Goal: Obtain resource: Download file/media

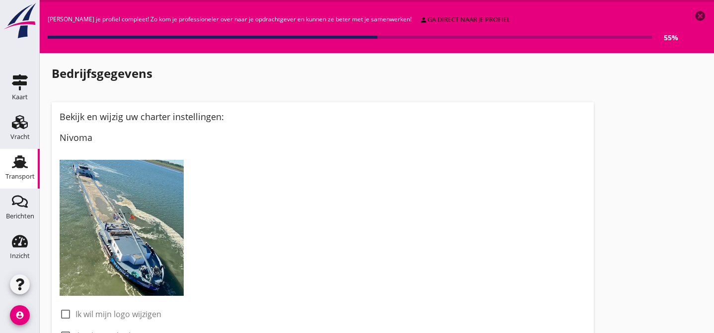
click at [17, 158] on use at bounding box center [20, 161] width 16 height 13
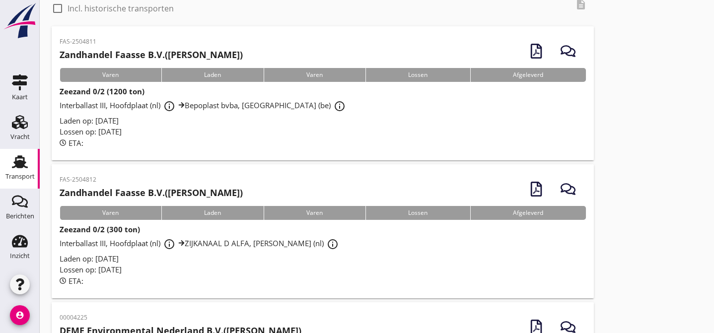
scroll to position [60, 0]
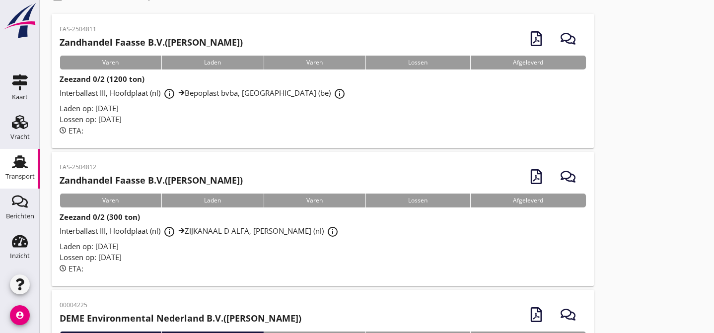
click at [215, 227] on span "Interballast III, Hoofdplaat (nl) info_outline ZIJKANAAL D ALFA, Sluiskil (nl) …" at bounding box center [201, 231] width 282 height 10
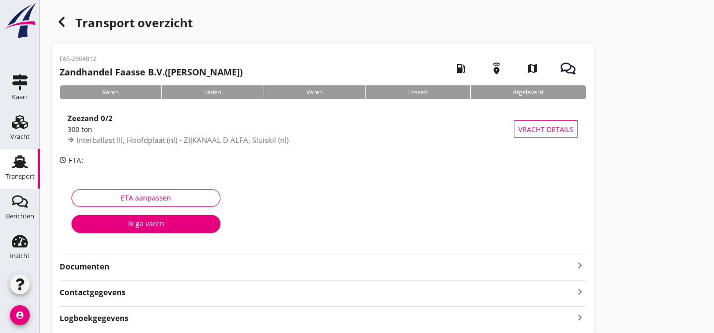
click at [188, 265] on strong "Documenten" at bounding box center [317, 266] width 514 height 11
click at [319, 295] on div "Voeg bestand toe" at bounding box center [322, 294] width 52 height 10
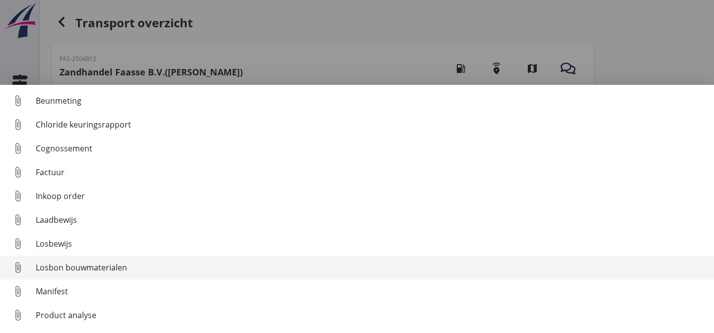
click at [190, 263] on div "Losbon bouwmaterialen" at bounding box center [371, 268] width 670 height 12
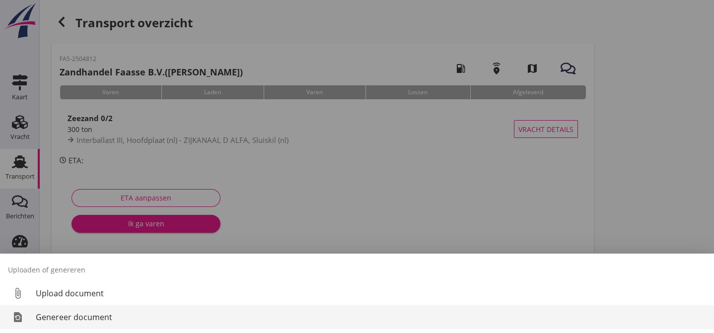
click at [186, 315] on div "Genereer document" at bounding box center [371, 317] width 670 height 12
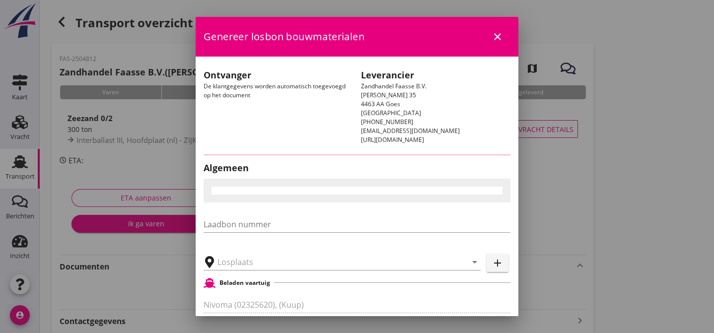
type input "ZIJKANAAL D ALFA, [PERSON_NAME]"
checkbox input "true"
type input "Zeezand 0/2 (6120)"
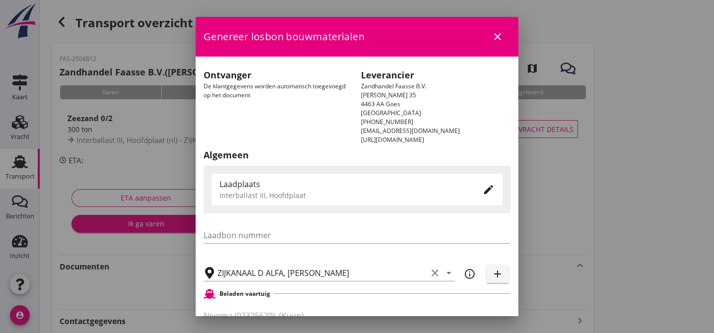
scroll to position [150, 0]
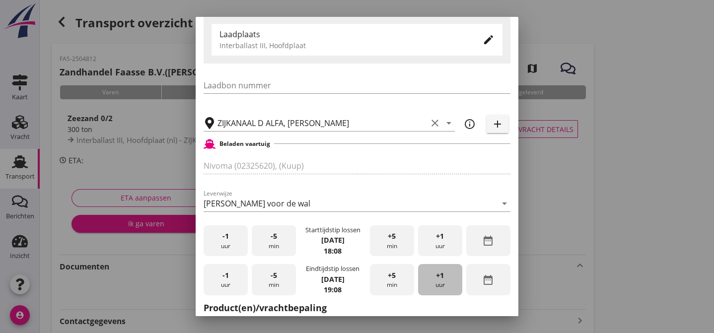
click at [436, 281] on span "+1" at bounding box center [440, 275] width 8 height 11
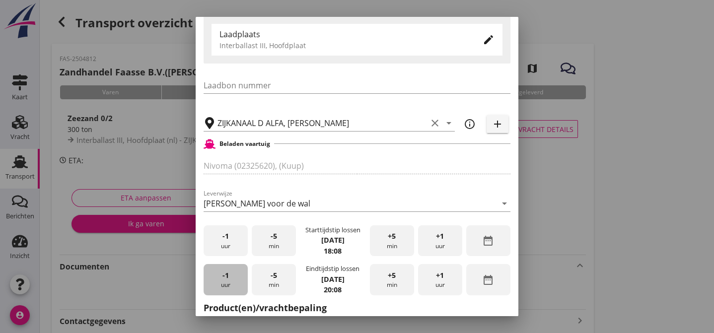
click at [223, 286] on div "-1 uur" at bounding box center [226, 279] width 44 height 31
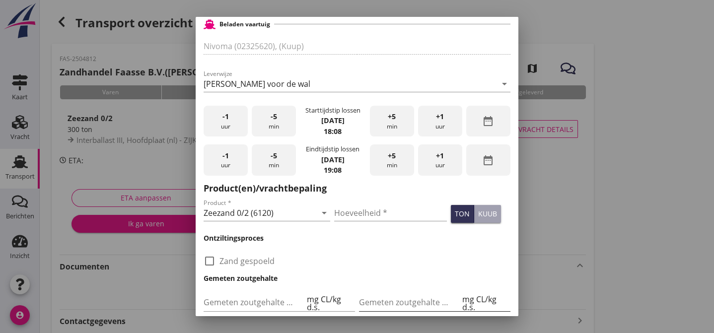
scroll to position [300, 0]
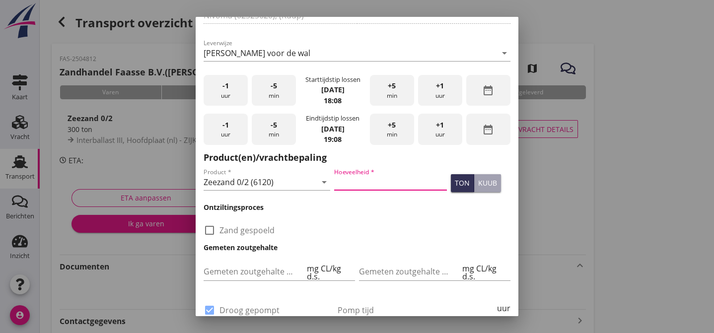
click at [334, 186] on input "Hoeveelheid *" at bounding box center [390, 182] width 113 height 16
click at [341, 188] on input "Hoeveelheid *" at bounding box center [390, 182] width 113 height 16
type input "352"
click at [455, 185] on div "ton" at bounding box center [462, 183] width 15 height 10
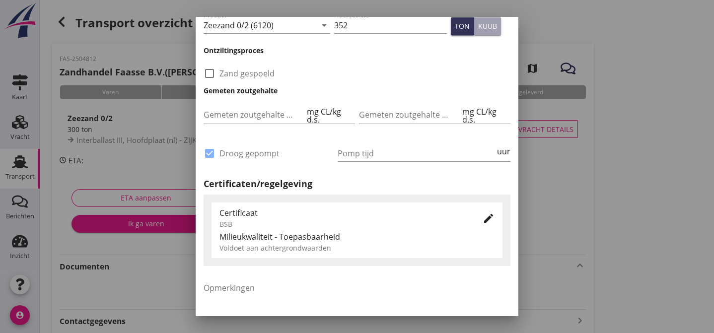
scroll to position [511, 0]
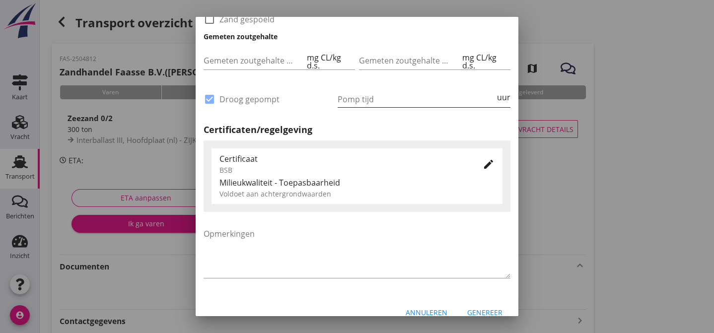
click at [346, 102] on input "Pomp tijd" at bounding box center [416, 99] width 157 height 16
type input "6"
click at [347, 129] on h2 "Certificaten/regelgeving" at bounding box center [357, 129] width 307 height 13
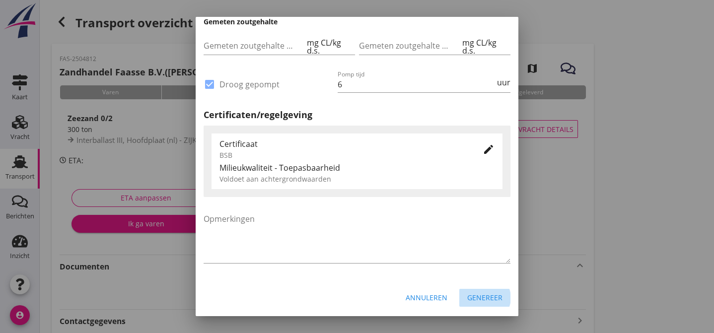
click at [476, 296] on div "Genereer" at bounding box center [484, 297] width 35 height 10
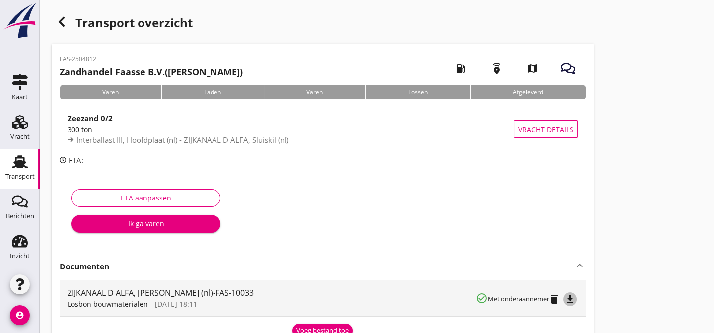
click at [571, 296] on icon "file_download" at bounding box center [570, 299] width 12 height 12
